Goal: Task Accomplishment & Management: Complete application form

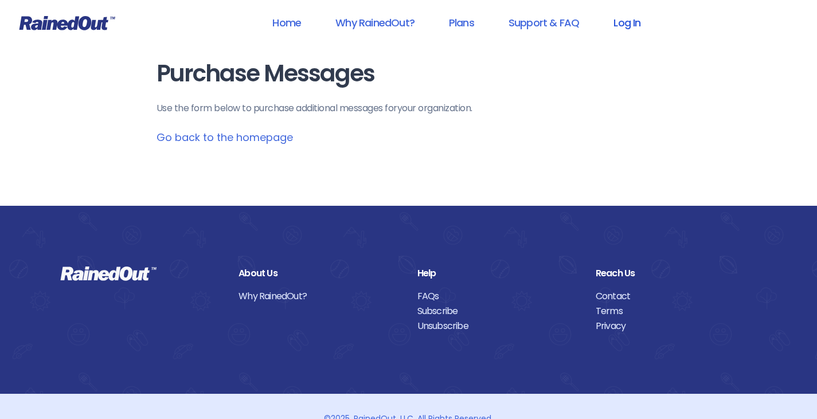
click at [625, 25] on link "Log In" at bounding box center [627, 23] width 57 height 26
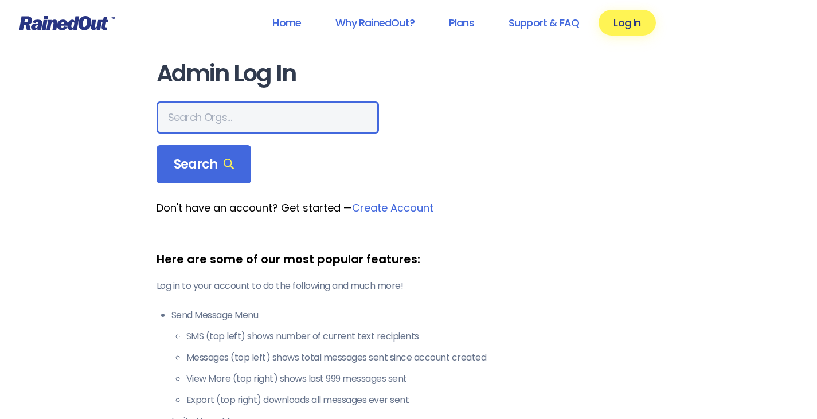
click at [232, 120] on input "text" at bounding box center [268, 118] width 223 height 32
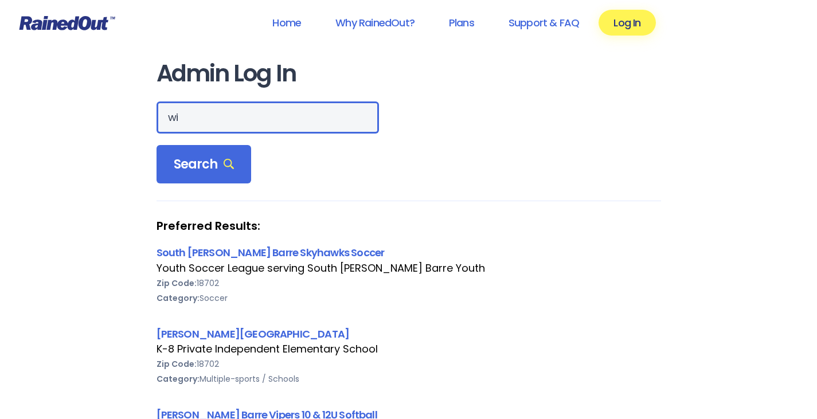
type input "w"
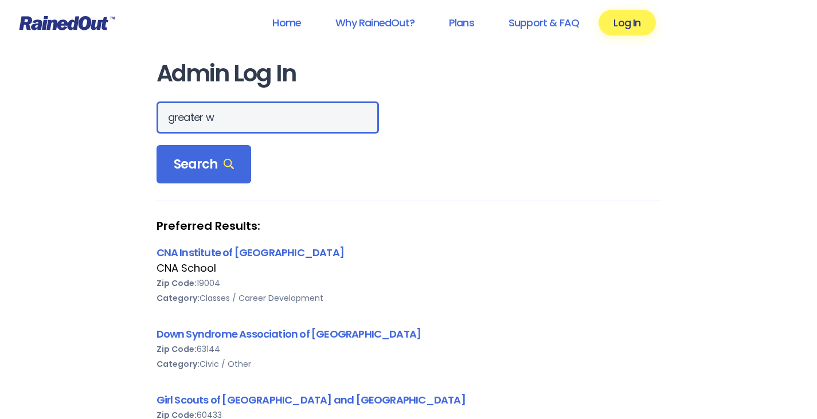
type input "greater w"
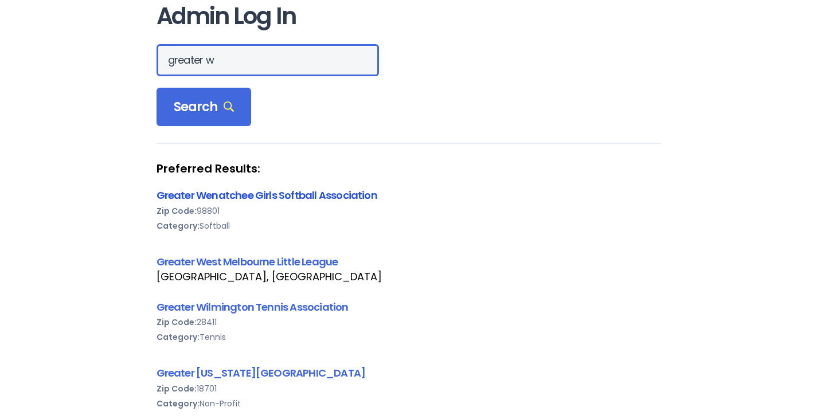
scroll to position [115, 0]
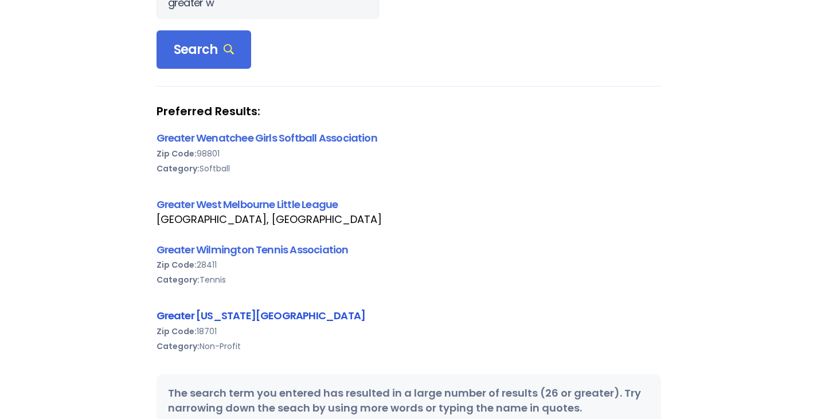
click at [303, 317] on link "Greater [US_STATE][GEOGRAPHIC_DATA]" at bounding box center [261, 316] width 209 height 14
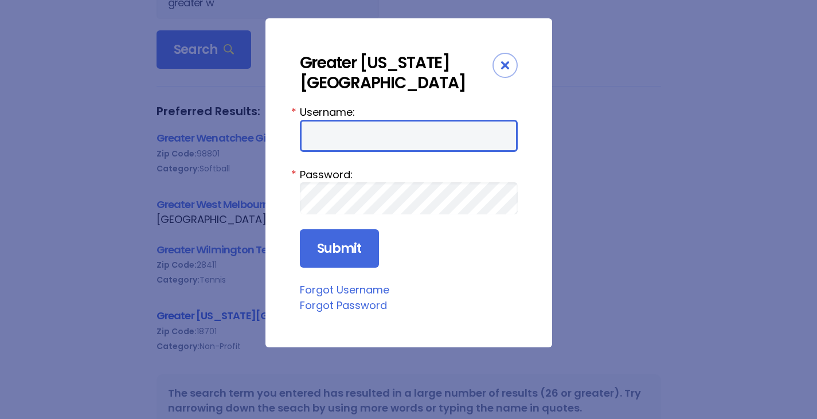
type input "[PERSON_NAME].[PERSON_NAME]"
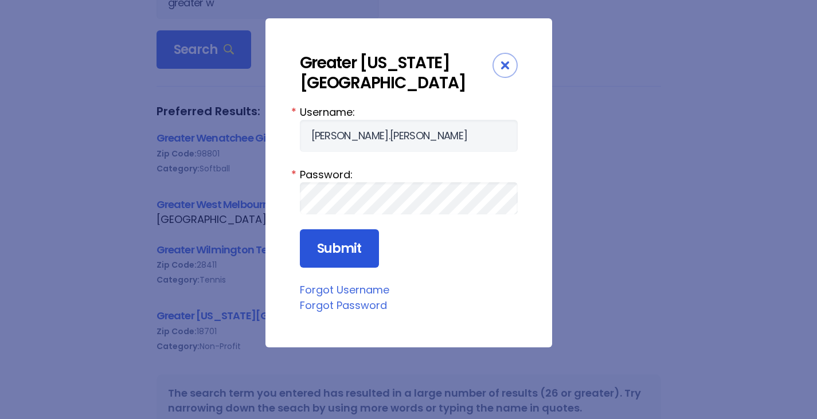
click at [347, 242] on input "Submit" at bounding box center [339, 248] width 79 height 39
